Goal: Entertainment & Leisure: Consume media (video, audio)

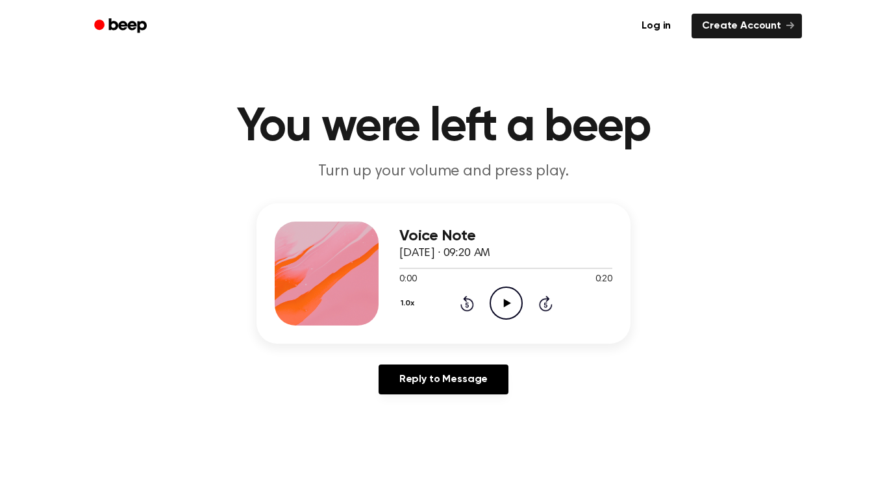
click at [500, 304] on icon "Play Audio" at bounding box center [505, 302] width 33 height 33
click at [778, 20] on link "Create Account" at bounding box center [746, 26] width 110 height 25
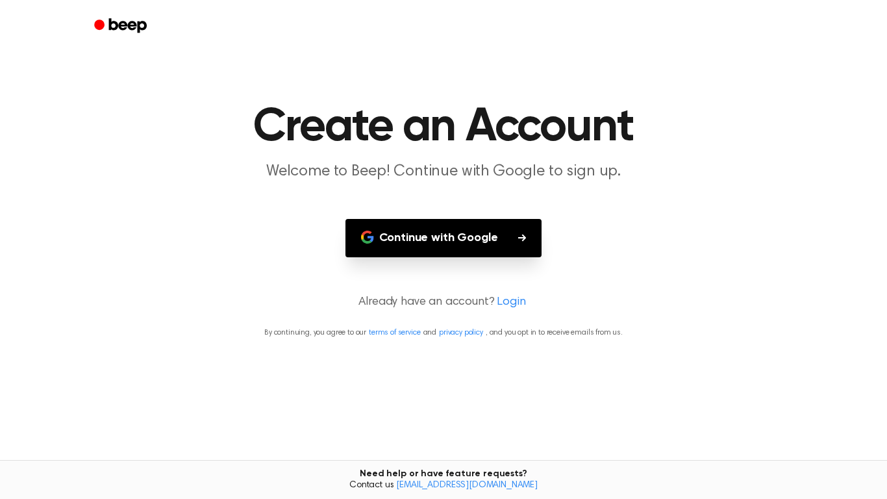
click at [778, 20] on div at bounding box center [443, 26] width 717 height 52
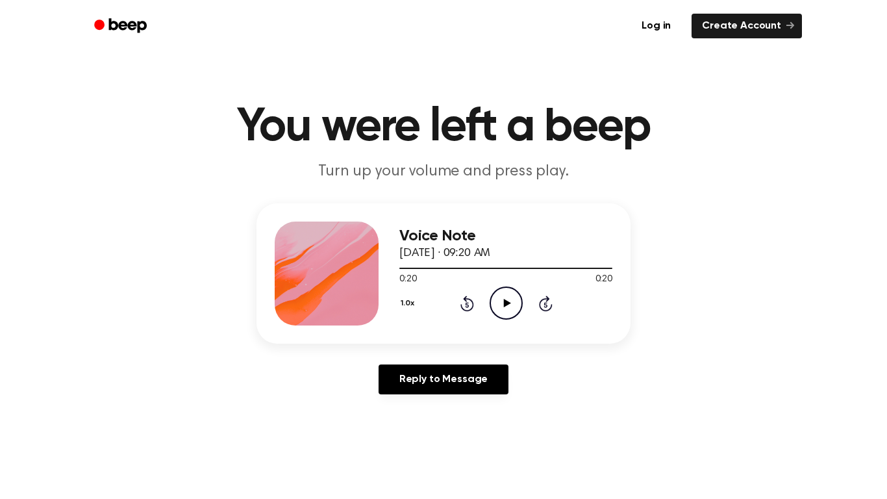
click at [662, 463] on main "You were left a beep Turn up your volume and press play. Voice Note October 6, …" at bounding box center [443, 400] width 887 height 800
click at [501, 381] on link "Reply to Message" at bounding box center [443, 379] width 130 height 30
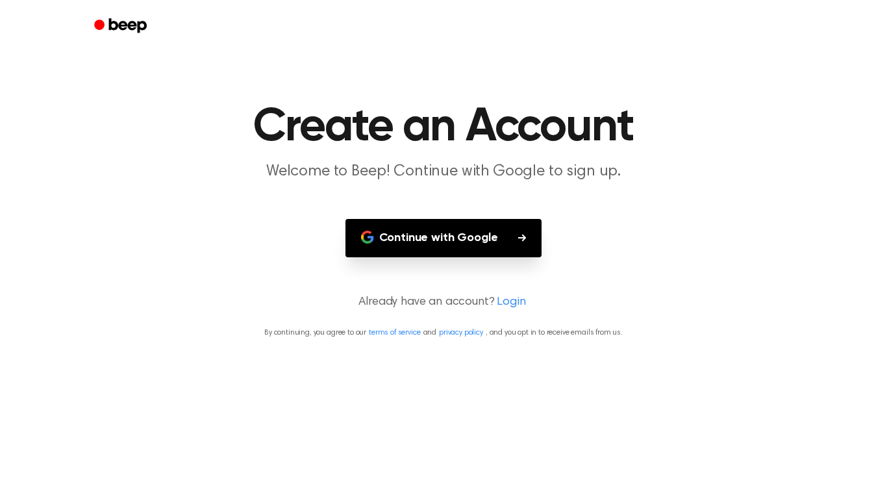
drag, startPoint x: 487, startPoint y: 295, endPoint x: 493, endPoint y: 303, distance: 10.1
click at [493, 303] on p "Already have an account? Login" at bounding box center [444, 302] width 856 height 18
click at [152, 6] on div at bounding box center [443, 26] width 717 height 52
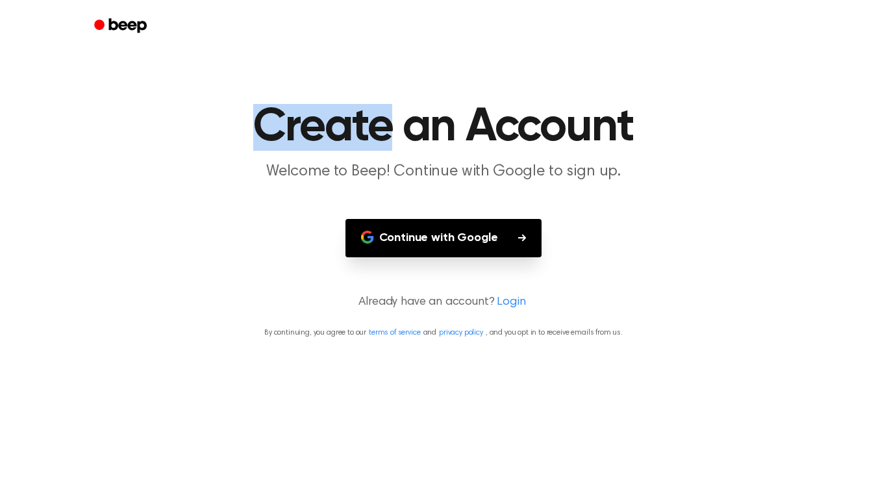
click at [152, 6] on div at bounding box center [443, 26] width 717 height 52
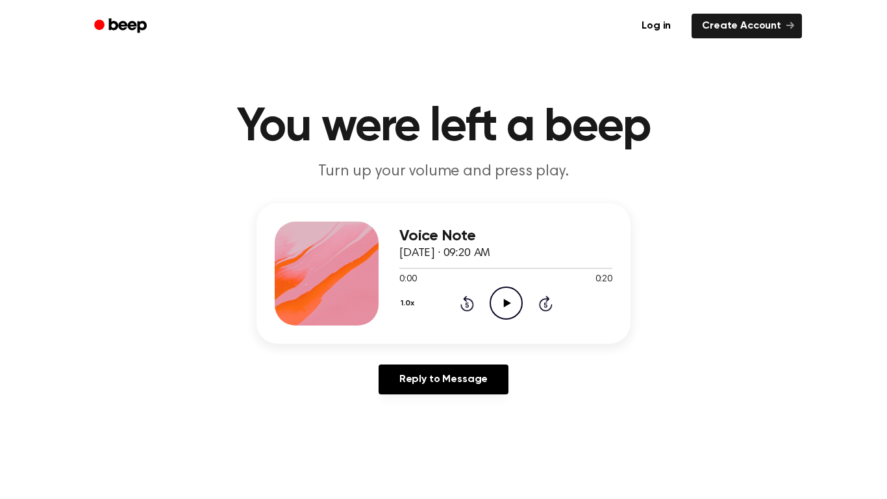
click at [509, 295] on icon "Play Audio" at bounding box center [505, 302] width 33 height 33
click at [469, 303] on icon "Rewind 5 seconds" at bounding box center [467, 303] width 14 height 17
click at [513, 301] on icon "Pause Audio" at bounding box center [505, 302] width 33 height 33
click at [467, 301] on icon "Rewind 5 seconds" at bounding box center [467, 303] width 14 height 17
click at [508, 300] on icon "Play Audio" at bounding box center [505, 302] width 33 height 33
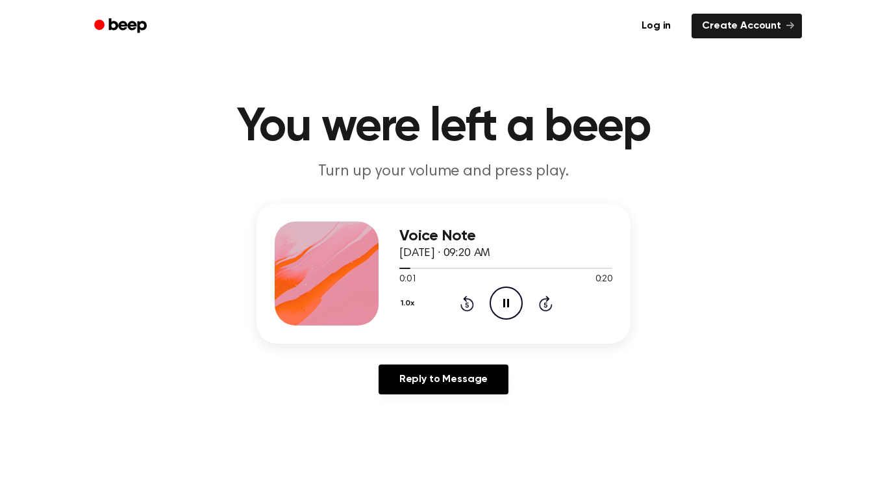
click at [508, 300] on icon at bounding box center [506, 303] width 6 height 8
click at [466, 306] on icon "Rewind 5 seconds" at bounding box center [467, 303] width 14 height 17
click at [511, 303] on icon "Play Audio" at bounding box center [505, 302] width 33 height 33
click at [511, 303] on icon "Pause Audio" at bounding box center [505, 302] width 33 height 33
click at [710, 405] on main "You were left a beep Turn up your volume and press play. Voice Note October 6, …" at bounding box center [443, 400] width 887 height 800
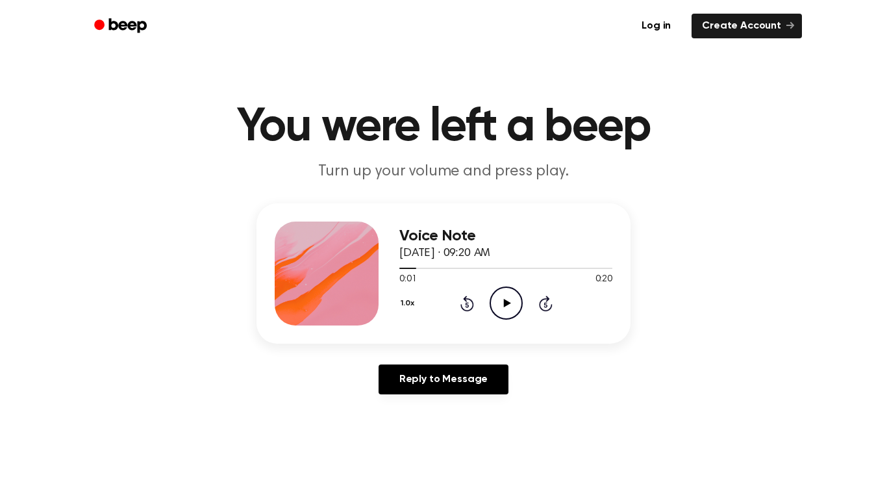
click at [464, 296] on icon "Rewind 5 seconds" at bounding box center [467, 303] width 14 height 17
click at [509, 302] on icon "Play Audio" at bounding box center [505, 302] width 33 height 33
click at [509, 302] on icon "Pause Audio" at bounding box center [505, 302] width 33 height 33
click at [461, 301] on icon "Rewind 5 seconds" at bounding box center [467, 303] width 14 height 17
click at [499, 301] on icon "Play Audio" at bounding box center [505, 302] width 33 height 33
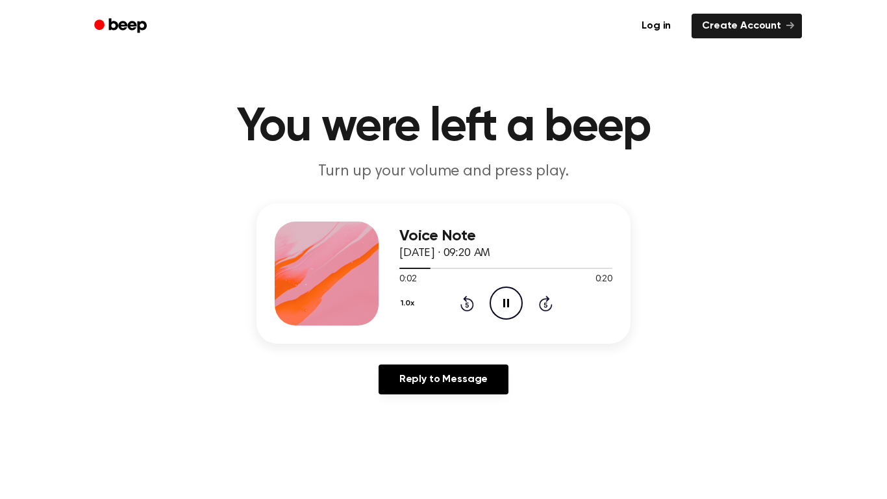
click at [499, 301] on icon "Pause Audio" at bounding box center [505, 302] width 33 height 33
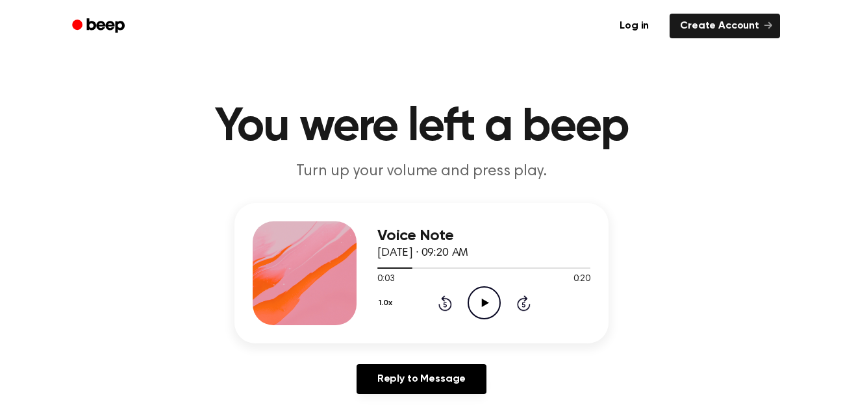
click at [452, 306] on div "1.0x Rewind 5 seconds Play Audio Skip 5 seconds" at bounding box center [483, 302] width 213 height 33
click at [439, 302] on icon "Rewind 5 seconds" at bounding box center [445, 303] width 14 height 17
click at [478, 310] on icon "Play Audio" at bounding box center [483, 302] width 33 height 33
click at [478, 310] on icon "Pause Audio" at bounding box center [483, 302] width 33 height 33
click at [478, 310] on icon "Play Audio" at bounding box center [483, 302] width 33 height 33
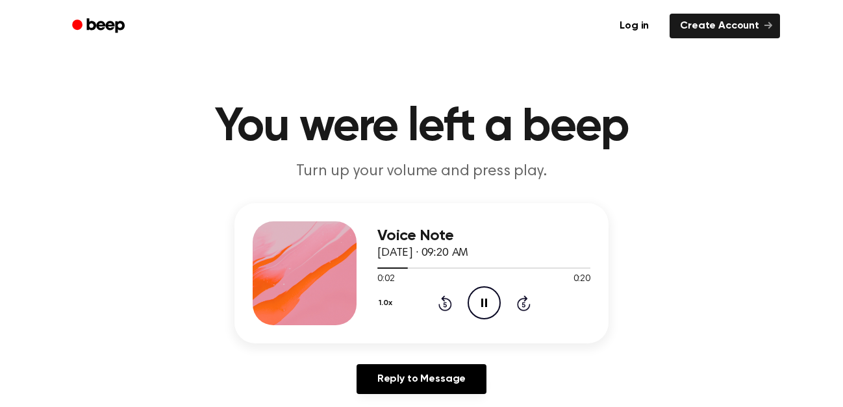
click at [478, 310] on icon "Pause Audio" at bounding box center [483, 302] width 33 height 33
click at [523, 304] on icon at bounding box center [522, 304] width 3 height 5
click at [438, 306] on icon at bounding box center [445, 303] width 14 height 16
click at [441, 296] on icon "Rewind 5 seconds" at bounding box center [445, 303] width 14 height 17
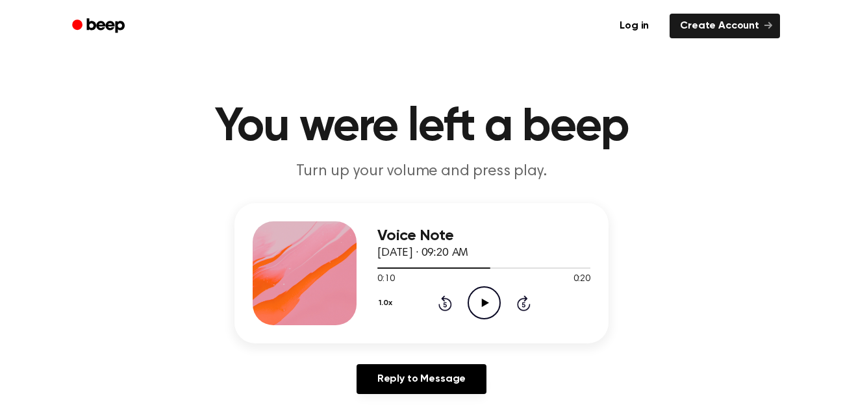
click at [441, 296] on icon "Rewind 5 seconds" at bounding box center [445, 303] width 14 height 17
click at [484, 302] on icon at bounding box center [484, 303] width 7 height 8
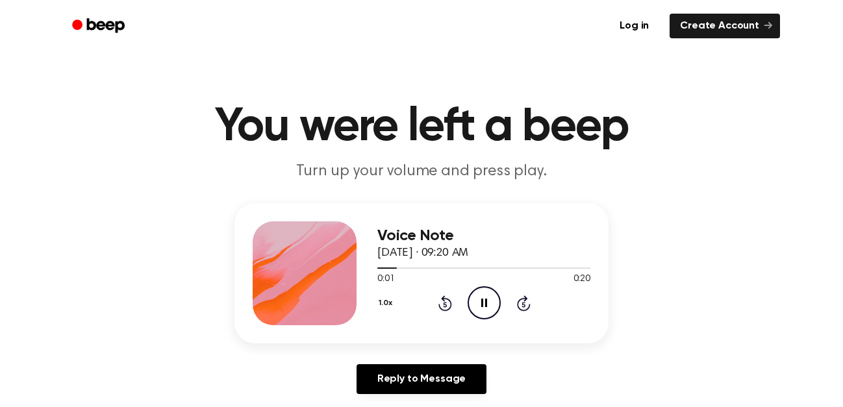
click at [484, 302] on icon at bounding box center [484, 303] width 6 height 8
click at [484, 302] on icon at bounding box center [484, 303] width 7 height 8
click at [484, 302] on icon at bounding box center [484, 303] width 6 height 8
click at [486, 303] on icon at bounding box center [484, 303] width 7 height 8
click at [486, 303] on icon at bounding box center [484, 303] width 6 height 8
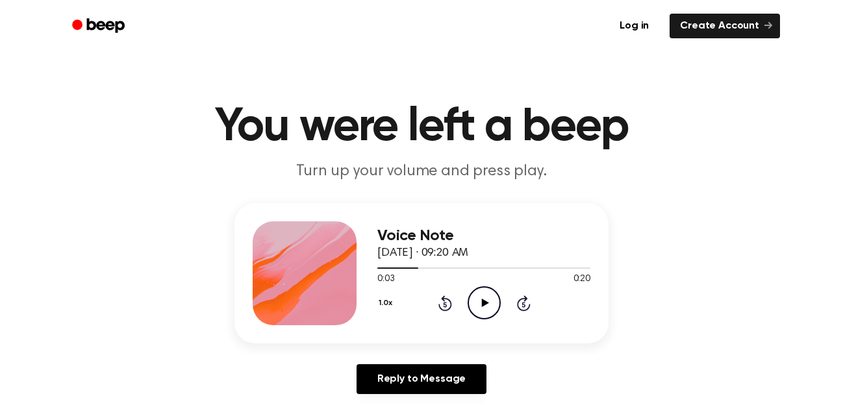
click at [486, 303] on icon at bounding box center [484, 303] width 7 height 8
click at [486, 303] on icon at bounding box center [484, 303] width 6 height 8
click at [486, 303] on icon at bounding box center [484, 303] width 7 height 8
click at [486, 303] on icon at bounding box center [484, 303] width 6 height 8
click at [486, 303] on icon at bounding box center [484, 303] width 7 height 8
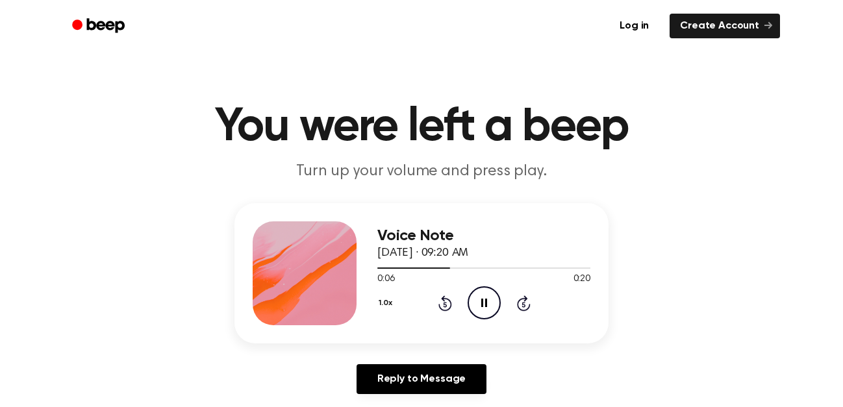
click at [471, 306] on icon "Pause Audio" at bounding box center [483, 302] width 33 height 33
click at [446, 299] on icon at bounding box center [445, 303] width 14 height 16
click at [483, 301] on icon at bounding box center [484, 303] width 7 height 8
click at [483, 301] on icon "Pause Audio" at bounding box center [483, 302] width 33 height 33
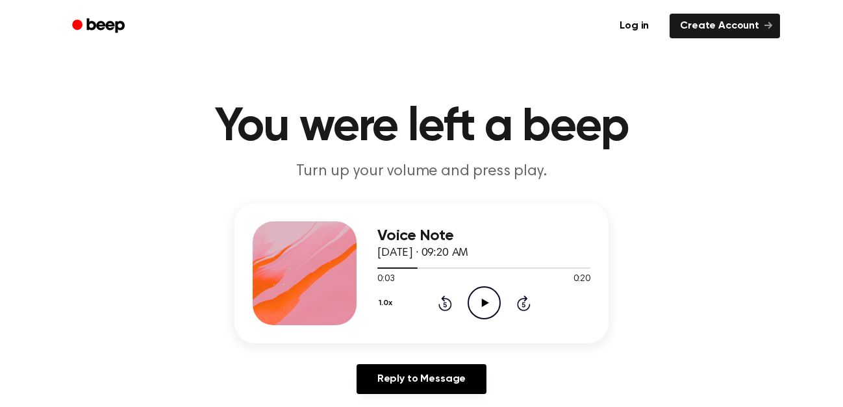
click at [483, 301] on icon at bounding box center [484, 303] width 7 height 8
click at [483, 301] on icon "Pause Audio" at bounding box center [483, 302] width 33 height 33
click at [483, 301] on icon at bounding box center [484, 303] width 7 height 8
click at [483, 301] on icon "Pause Audio" at bounding box center [483, 302] width 33 height 33
click at [483, 301] on icon at bounding box center [484, 303] width 7 height 8
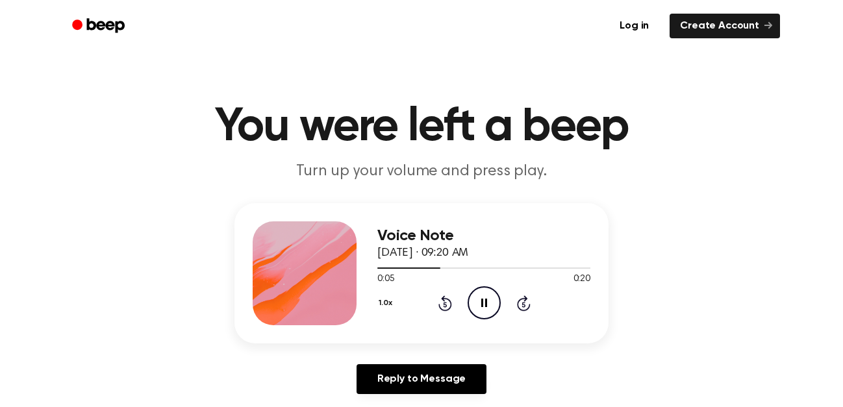
click at [483, 301] on icon "Pause Audio" at bounding box center [483, 302] width 33 height 33
click at [484, 289] on icon "Play Audio" at bounding box center [483, 302] width 33 height 33
click at [475, 302] on icon "Pause Audio" at bounding box center [483, 302] width 33 height 33
click at [443, 269] on div at bounding box center [483, 267] width 213 height 10
click at [445, 269] on div at bounding box center [483, 267] width 213 height 10
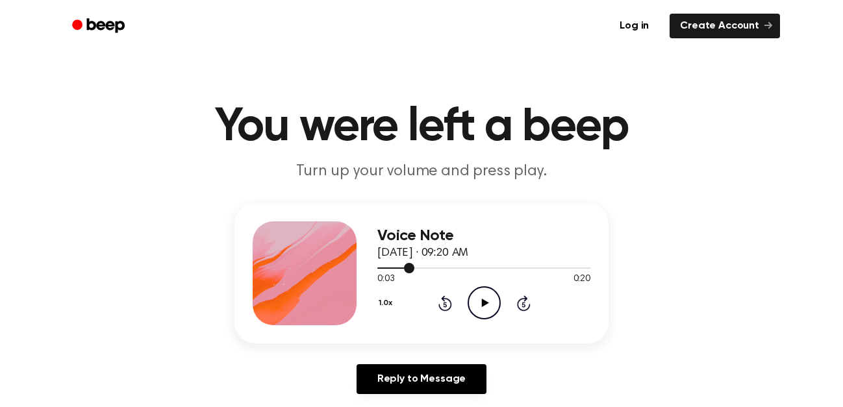
click at [445, 269] on div at bounding box center [483, 267] width 213 height 10
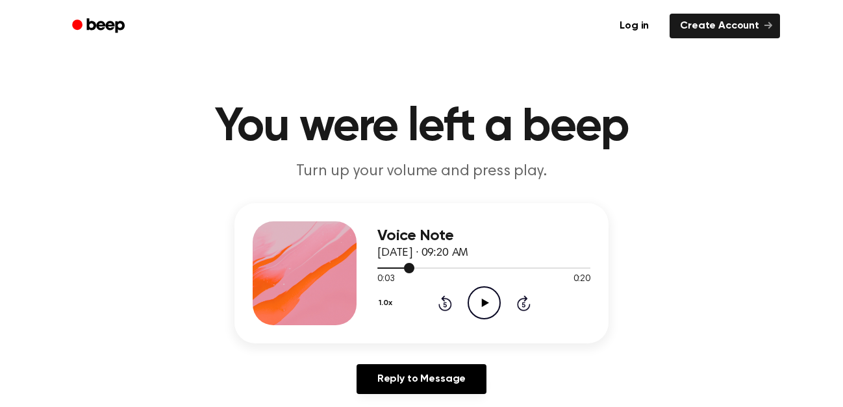
click at [445, 269] on div at bounding box center [483, 267] width 213 height 10
click at [484, 304] on icon at bounding box center [484, 303] width 7 height 8
click at [484, 304] on icon "Pause Audio" at bounding box center [483, 302] width 33 height 33
click at [484, 304] on icon at bounding box center [484, 303] width 7 height 8
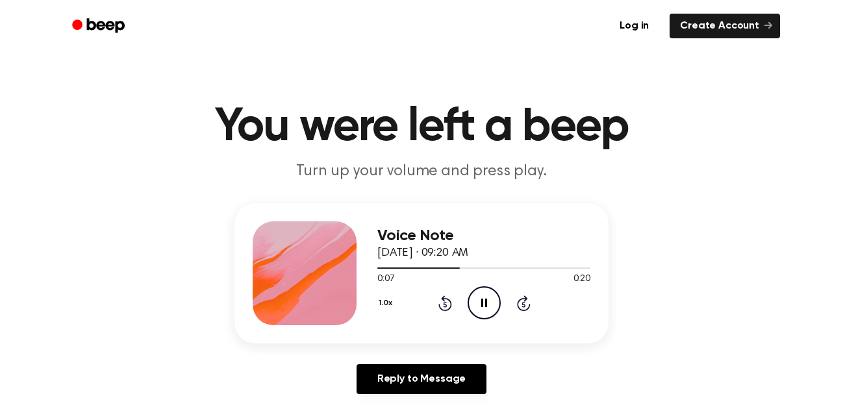
click at [484, 304] on icon "Pause Audio" at bounding box center [483, 302] width 33 height 33
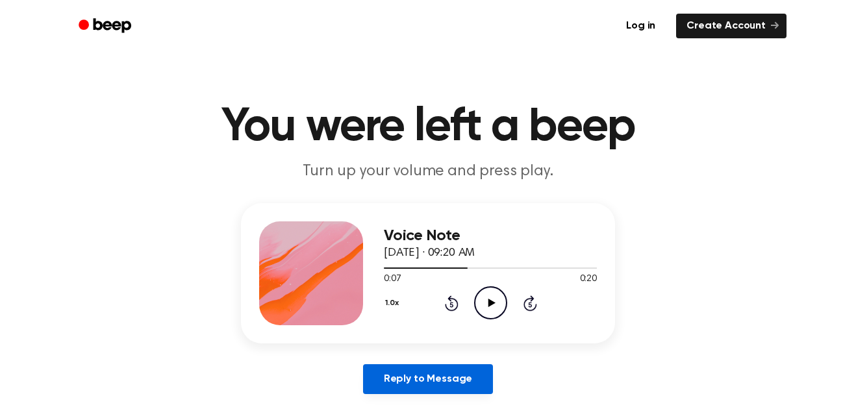
click at [473, 375] on link "Reply to Message" at bounding box center [428, 379] width 130 height 30
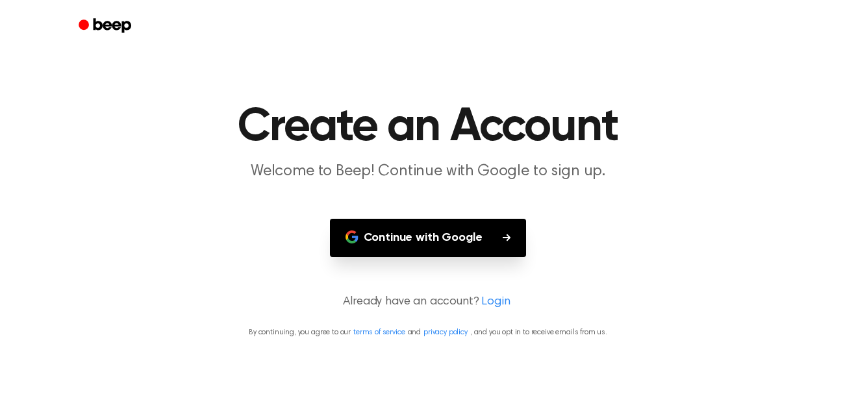
click at [460, 236] on button "Continue with Google" at bounding box center [428, 238] width 197 height 38
drag, startPoint x: 332, startPoint y: 299, endPoint x: 695, endPoint y: 311, distance: 363.1
click at [695, 311] on main "Create an Account Welcome to Beep! Continue with Google to sign up. Continue wi…" at bounding box center [428, 210] width 856 height 420
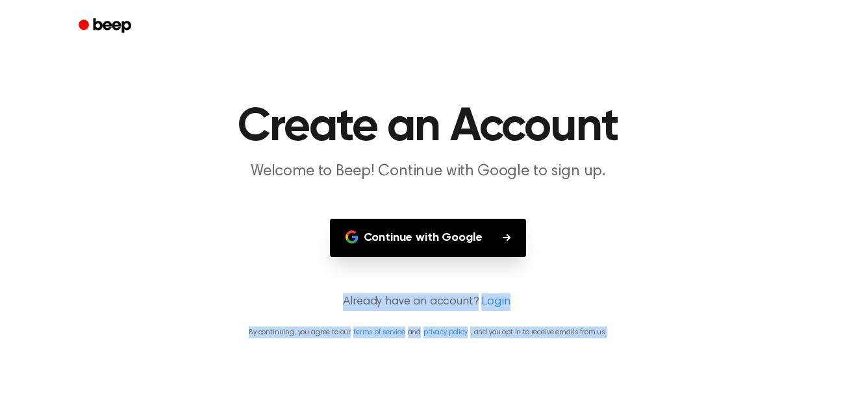
click at [695, 311] on main "Create an Account Welcome to Beep! Continue with Google to sign up. Continue wi…" at bounding box center [428, 210] width 856 height 420
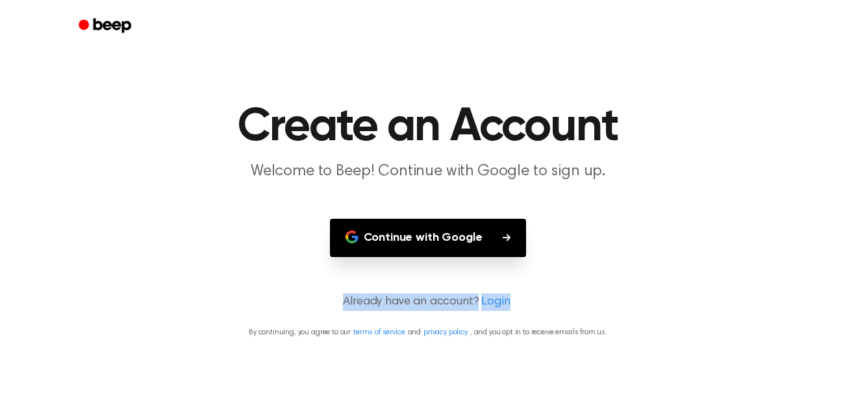
drag, startPoint x: 689, startPoint y: 308, endPoint x: 120, endPoint y: 286, distance: 569.1
click at [120, 286] on main "Create an Account Welcome to Beep! Continue with Google to sign up. Continue wi…" at bounding box center [428, 210] width 856 height 420
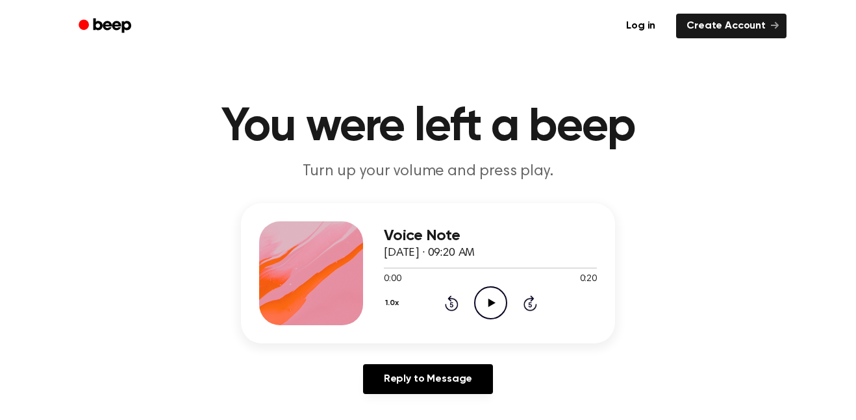
click at [493, 301] on icon "Play Audio" at bounding box center [490, 302] width 33 height 33
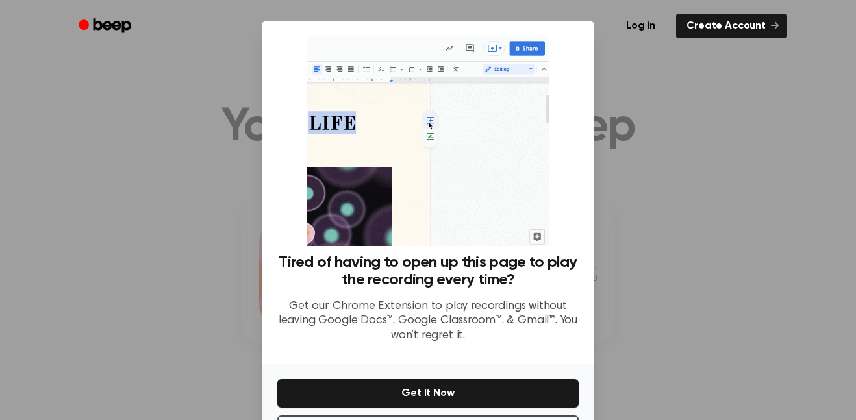
click at [668, 52] on div at bounding box center [428, 210] width 856 height 420
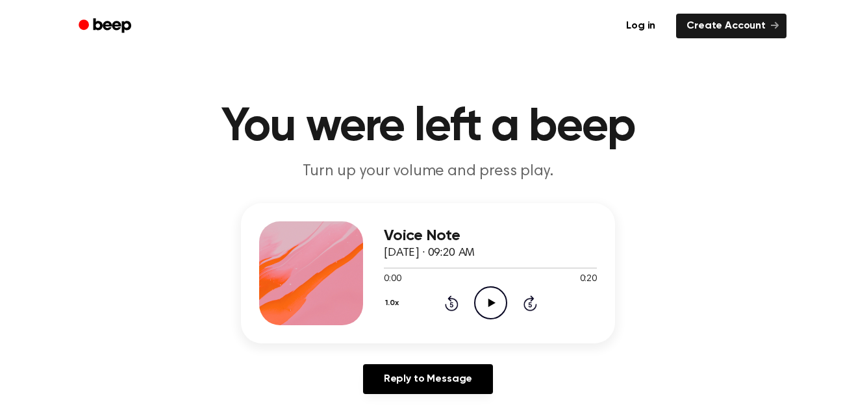
click at [480, 299] on icon "Play Audio" at bounding box center [490, 302] width 33 height 33
click at [490, 303] on icon "Pause Audio" at bounding box center [490, 302] width 33 height 33
click at [477, 302] on icon "Play Audio" at bounding box center [490, 302] width 33 height 33
click at [477, 302] on icon "Pause Audio" at bounding box center [490, 302] width 33 height 33
click at [477, 302] on icon "Play Audio" at bounding box center [490, 302] width 33 height 33
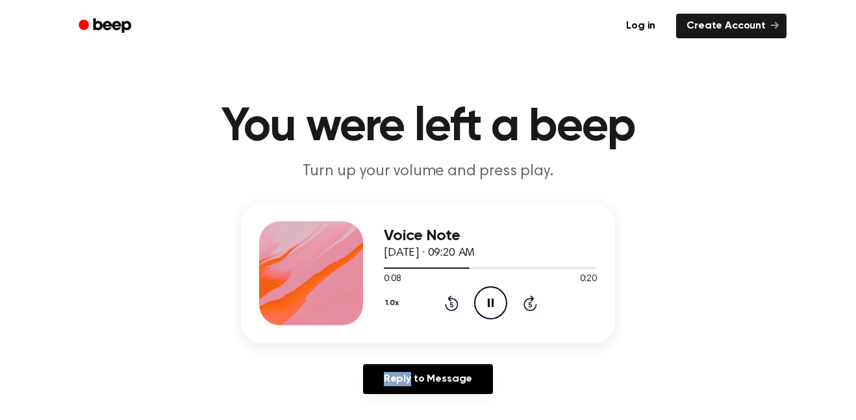
click at [477, 302] on icon "Pause Audio" at bounding box center [490, 302] width 33 height 33
click at [477, 302] on icon "Play Audio" at bounding box center [490, 302] width 33 height 33
click at [477, 302] on icon "Pause Audio" at bounding box center [490, 302] width 33 height 33
click at [493, 298] on icon "Play Audio" at bounding box center [490, 302] width 33 height 33
click at [493, 298] on icon "Pause Audio" at bounding box center [490, 302] width 33 height 33
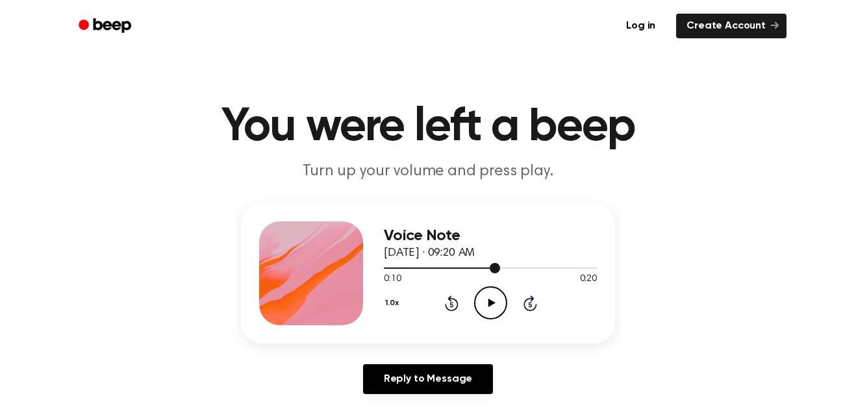
click at [481, 267] on div at bounding box center [442, 267] width 116 height 1
click at [483, 267] on div at bounding box center [490, 267] width 213 height 1
click at [486, 269] on div at bounding box center [490, 267] width 213 height 10
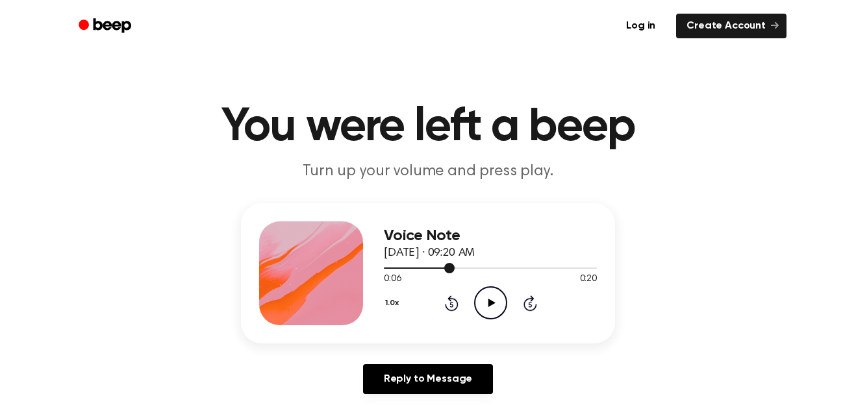
click at [486, 269] on div at bounding box center [490, 267] width 213 height 10
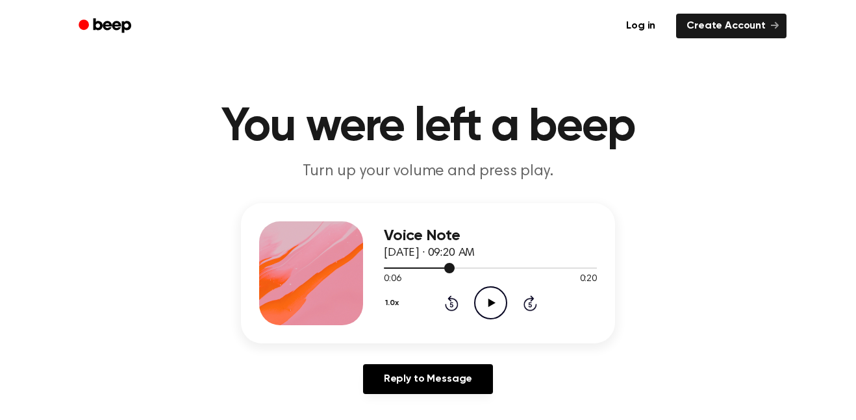
click at [486, 269] on div at bounding box center [490, 267] width 213 height 10
click at [484, 305] on icon "Play Audio" at bounding box center [490, 302] width 33 height 33
click at [484, 305] on icon "Pause Audio" at bounding box center [490, 302] width 33 height 33
click at [483, 305] on icon "Play Audio" at bounding box center [490, 302] width 33 height 33
click at [483, 305] on icon "Pause Audio" at bounding box center [490, 302] width 33 height 33
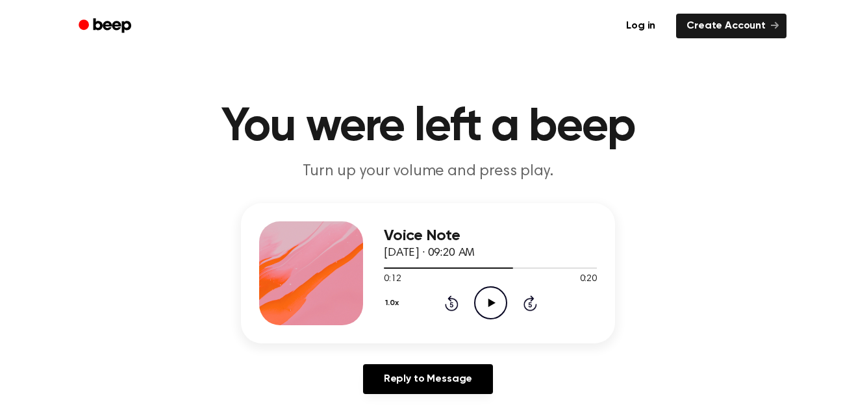
click at [483, 305] on icon "Play Audio" at bounding box center [490, 302] width 33 height 33
click at [483, 305] on icon "Pause Audio" at bounding box center [490, 302] width 33 height 33
click at [496, 309] on icon "Play Audio" at bounding box center [490, 302] width 33 height 33
click at [492, 306] on icon at bounding box center [491, 303] width 6 height 8
click at [492, 306] on icon "Play Audio" at bounding box center [490, 302] width 33 height 33
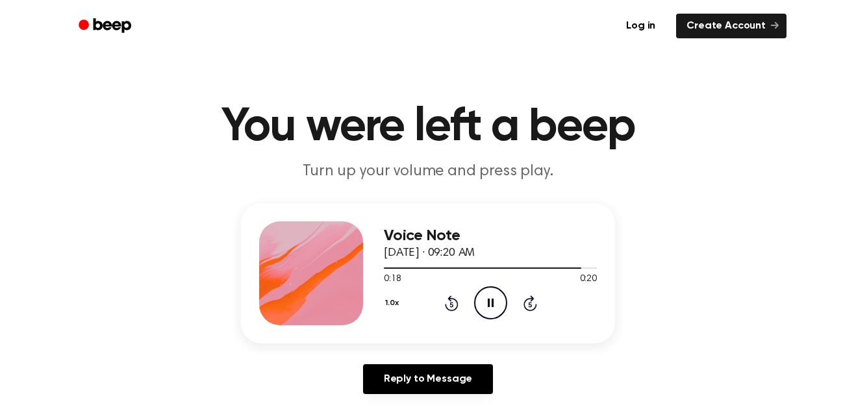
click at [495, 300] on icon "Pause Audio" at bounding box center [490, 302] width 33 height 33
click at [456, 305] on icon at bounding box center [452, 303] width 14 height 16
click at [456, 304] on icon at bounding box center [452, 303] width 14 height 16
click at [484, 299] on icon "Play Audio" at bounding box center [490, 302] width 33 height 33
click at [484, 299] on icon "Pause Audio" at bounding box center [490, 302] width 33 height 33
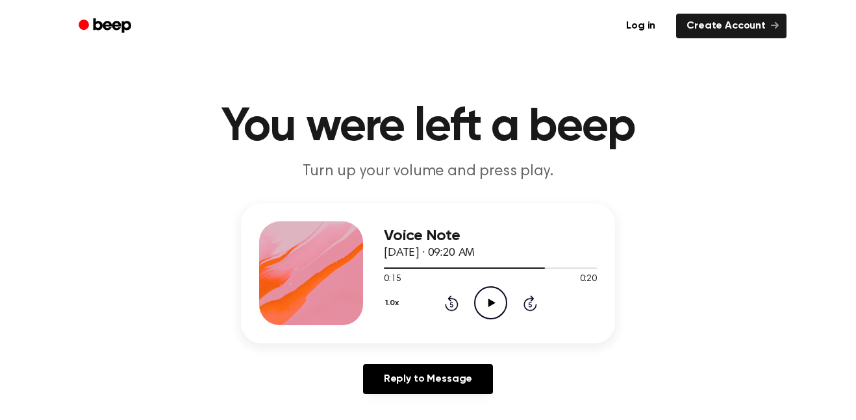
click at [491, 306] on icon "Play Audio" at bounding box center [490, 302] width 33 height 33
click at [491, 306] on icon at bounding box center [491, 303] width 6 height 8
click at [493, 305] on icon "Play Audio" at bounding box center [490, 302] width 33 height 33
click at [493, 305] on icon at bounding box center [491, 303] width 6 height 8
click at [492, 299] on icon "Play Audio" at bounding box center [490, 302] width 33 height 33
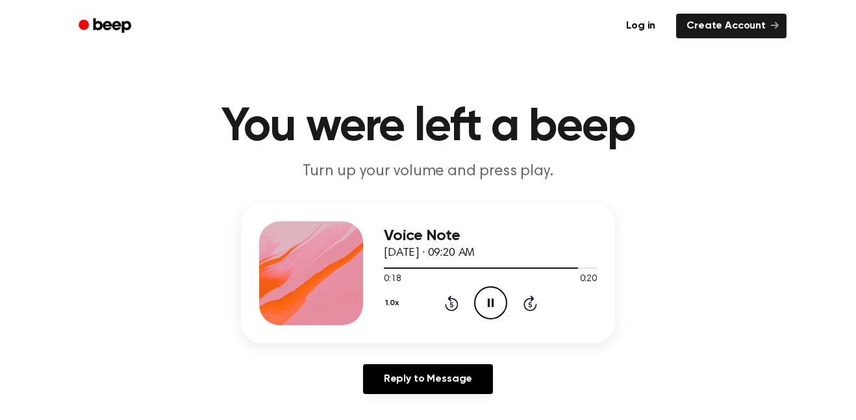
click at [492, 299] on icon "Pause Audio" at bounding box center [490, 302] width 33 height 33
click at [492, 299] on icon "Play Audio" at bounding box center [490, 302] width 33 height 33
click at [492, 299] on icon "Pause Audio" at bounding box center [490, 302] width 33 height 33
click at [491, 302] on icon at bounding box center [491, 303] width 7 height 8
click at [452, 310] on icon at bounding box center [452, 303] width 14 height 16
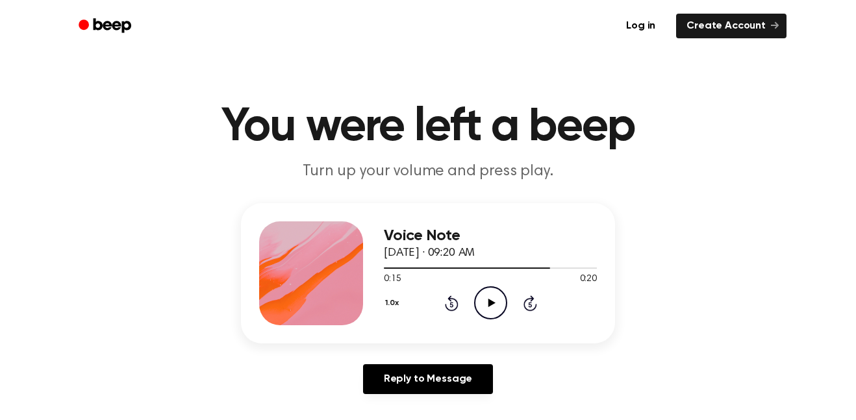
click at [449, 301] on icon "Rewind 5 seconds" at bounding box center [451, 303] width 14 height 17
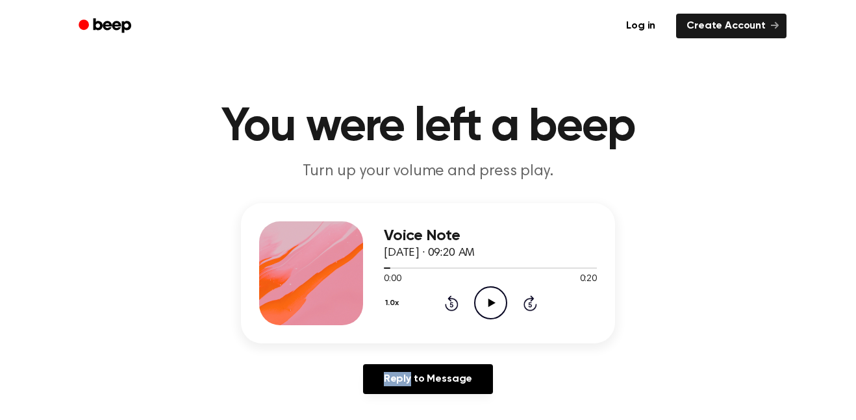
click at [449, 301] on icon "Rewind 5 seconds" at bounding box center [451, 303] width 14 height 17
click at [479, 303] on icon "Play Audio" at bounding box center [490, 302] width 33 height 33
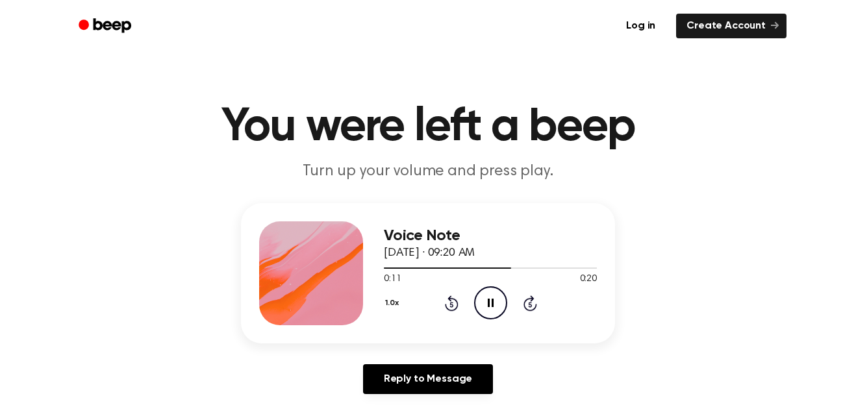
click at [491, 301] on icon "Pause Audio" at bounding box center [490, 302] width 33 height 33
click at [489, 293] on icon "Play Audio" at bounding box center [490, 302] width 33 height 33
click at [489, 293] on icon "Pause Audio" at bounding box center [490, 302] width 33 height 33
click at [489, 293] on icon "Play Audio" at bounding box center [490, 302] width 33 height 33
click at [489, 293] on icon "Pause Audio" at bounding box center [490, 302] width 33 height 33
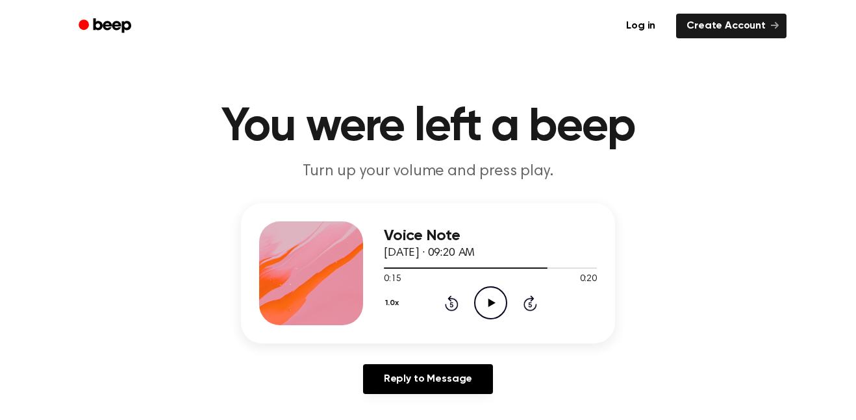
click at [489, 293] on icon "Play Audio" at bounding box center [490, 302] width 33 height 33
click at [489, 293] on icon "Pause Audio" at bounding box center [490, 302] width 33 height 33
click at [489, 293] on icon "Play Audio" at bounding box center [490, 302] width 33 height 33
click at [489, 293] on icon "Pause Audio" at bounding box center [490, 302] width 33 height 33
